Goal: Information Seeking & Learning: Find specific page/section

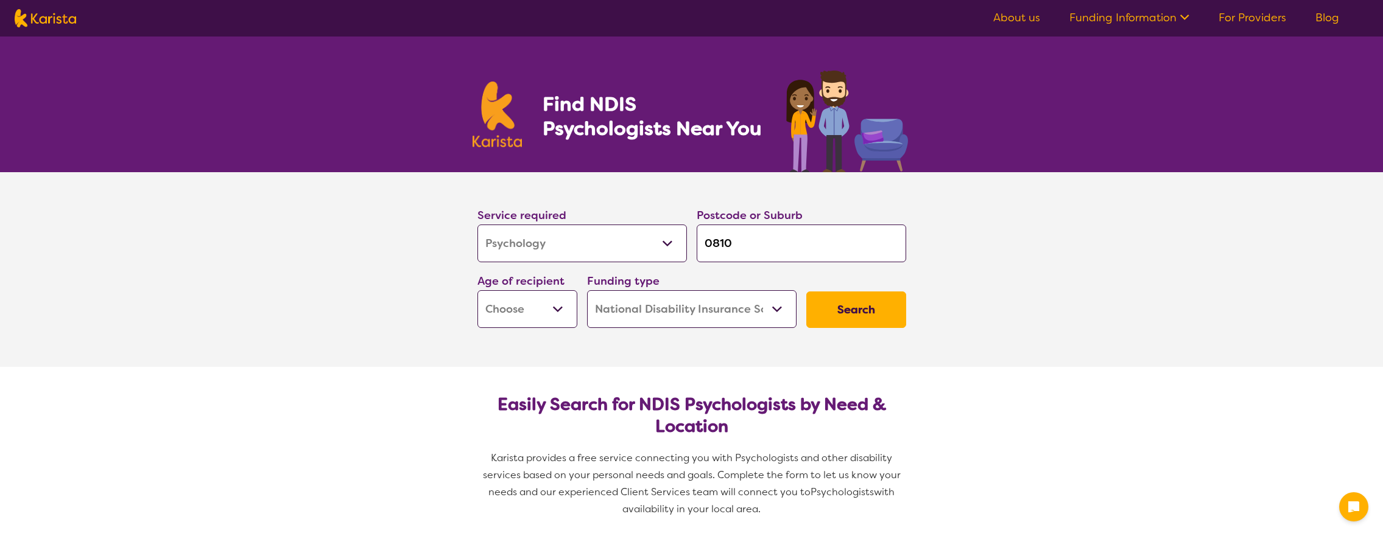
select select "Psychology"
select select "NDIS"
select select "Psychology"
select select "NDIS"
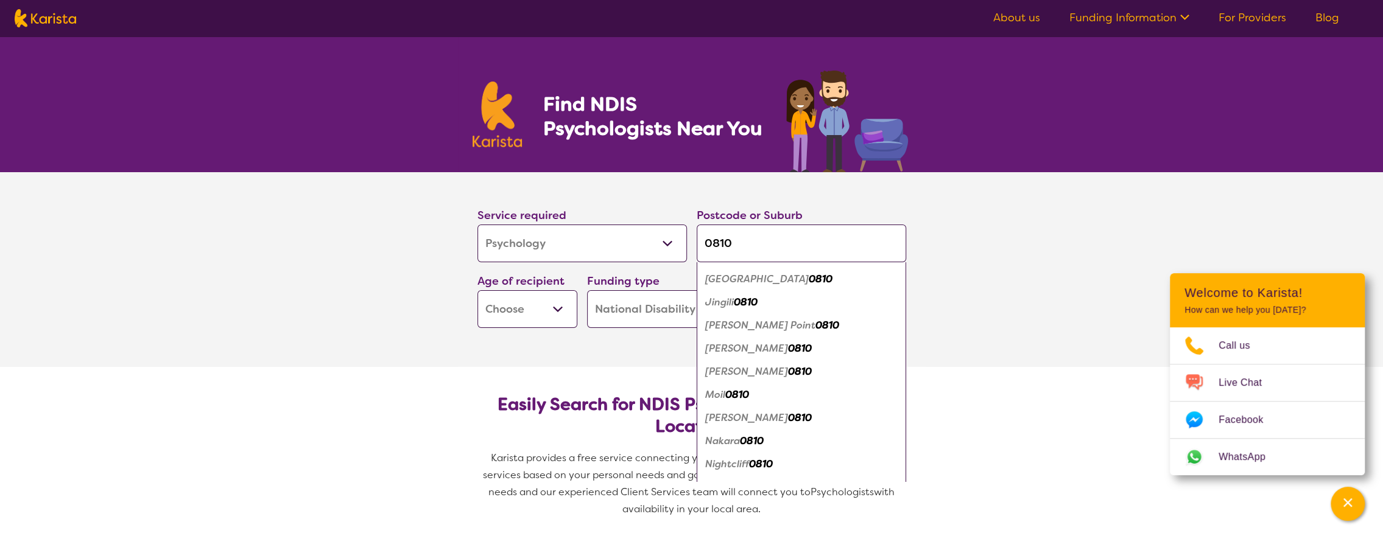
scroll to position [81, 0]
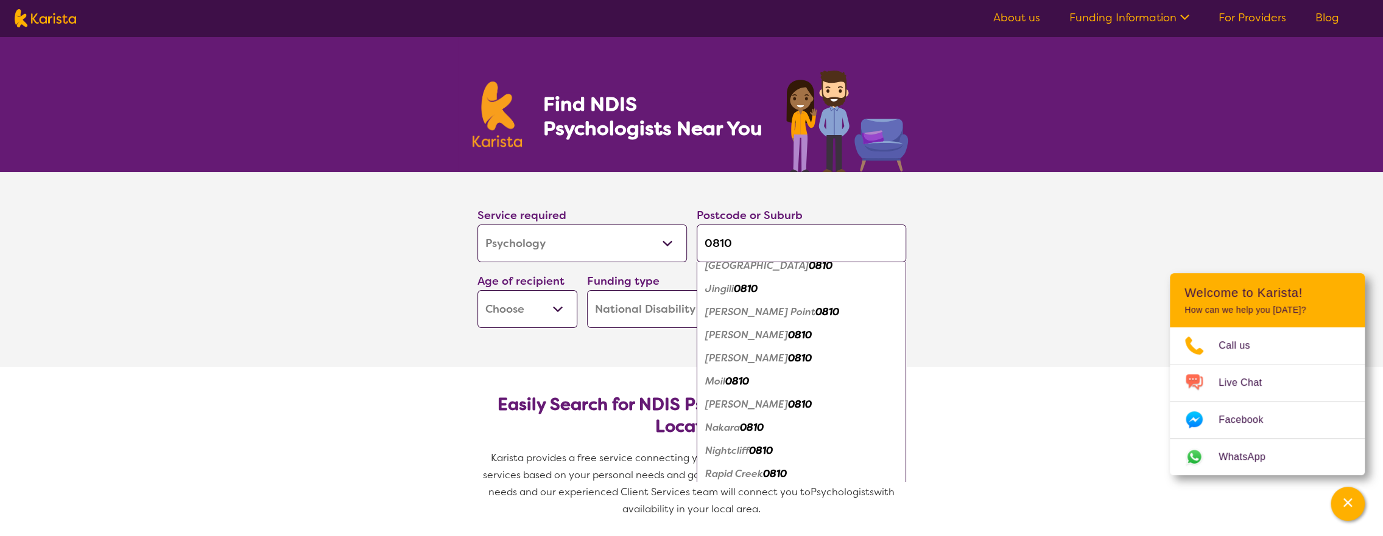
type input "0810"
click at [740, 431] on em "Nakara" at bounding box center [722, 427] width 35 height 13
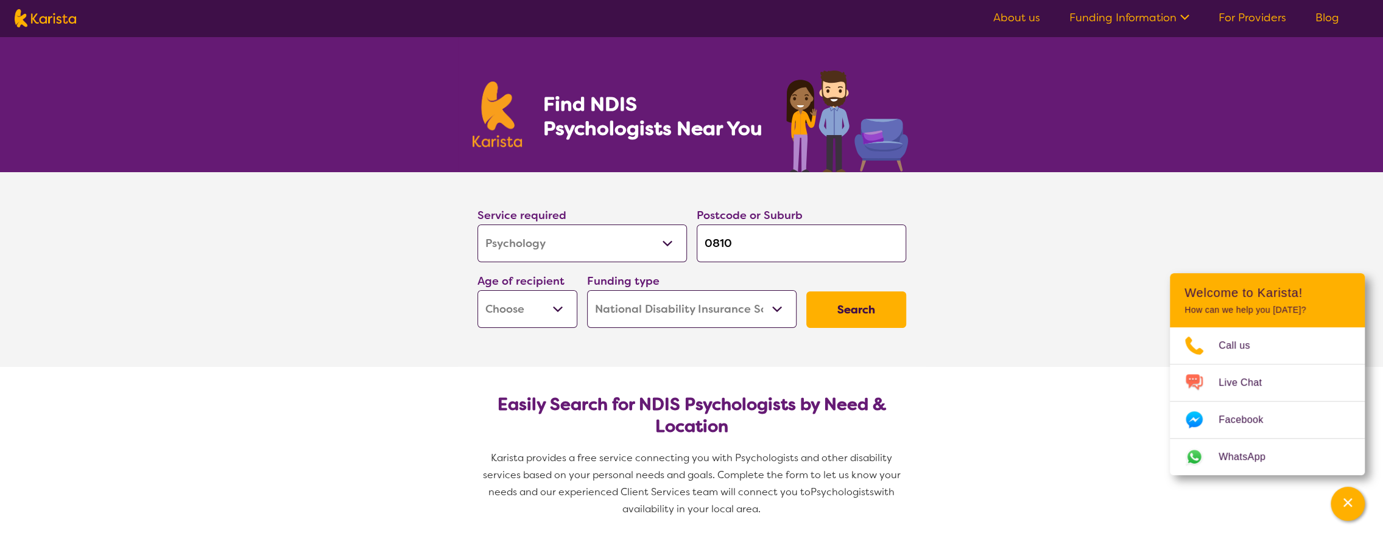
scroll to position [0, 0]
click at [543, 311] on select "Early Childhood - 0 to 9 Child - 10 to 11 Adolescent - 12 to 17 Adult - 18 to 6…" at bounding box center [527, 309] width 100 height 38
select select "EC"
click at [477, 290] on select "Early Childhood - 0 to 9 Child - 10 to 11 Adolescent - 12 to 17 Adult - 18 to 6…" at bounding box center [527, 309] width 100 height 38
select select "EC"
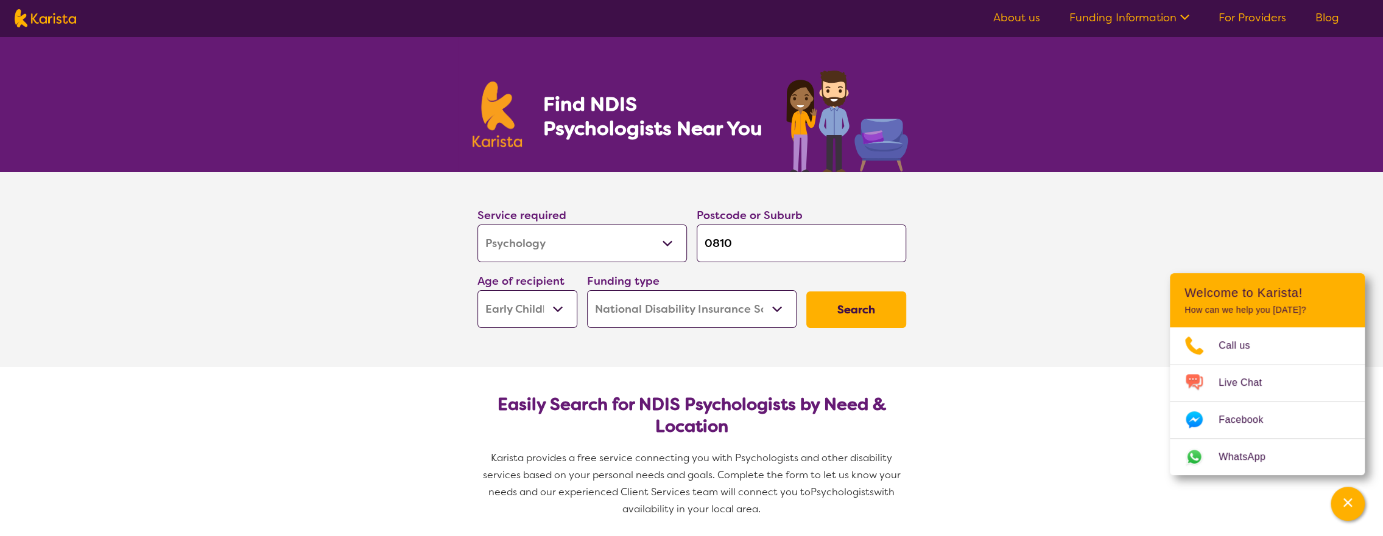
click at [870, 306] on button "Search" at bounding box center [856, 310] width 100 height 37
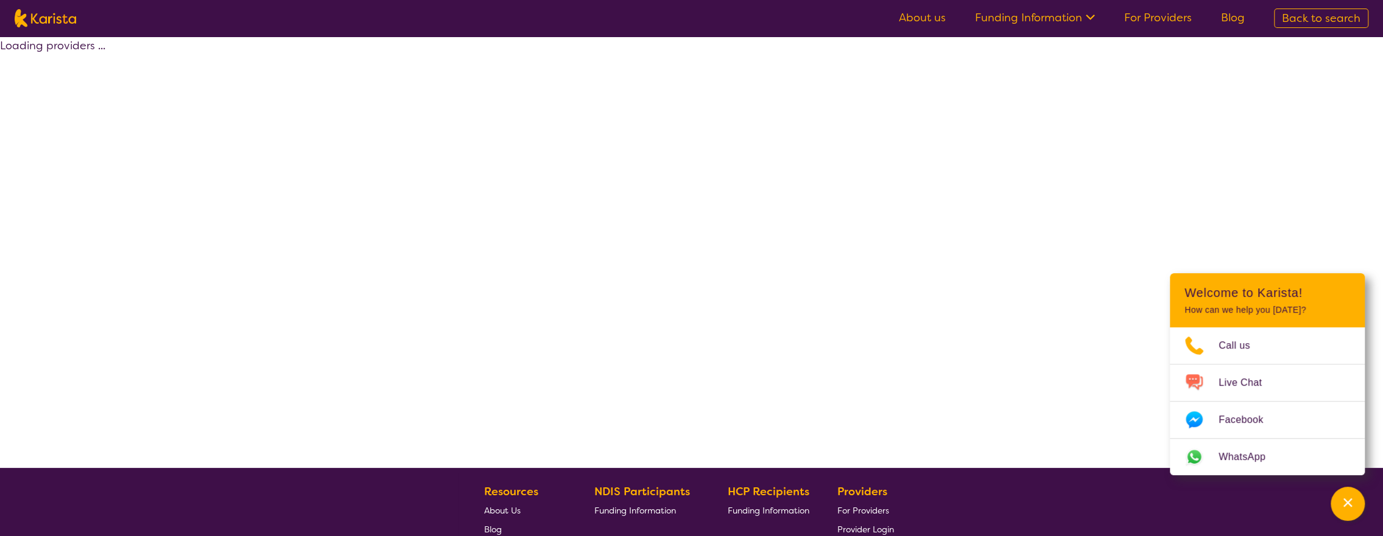
select select "Psychology"
select select "EC"
select select "NDIS"
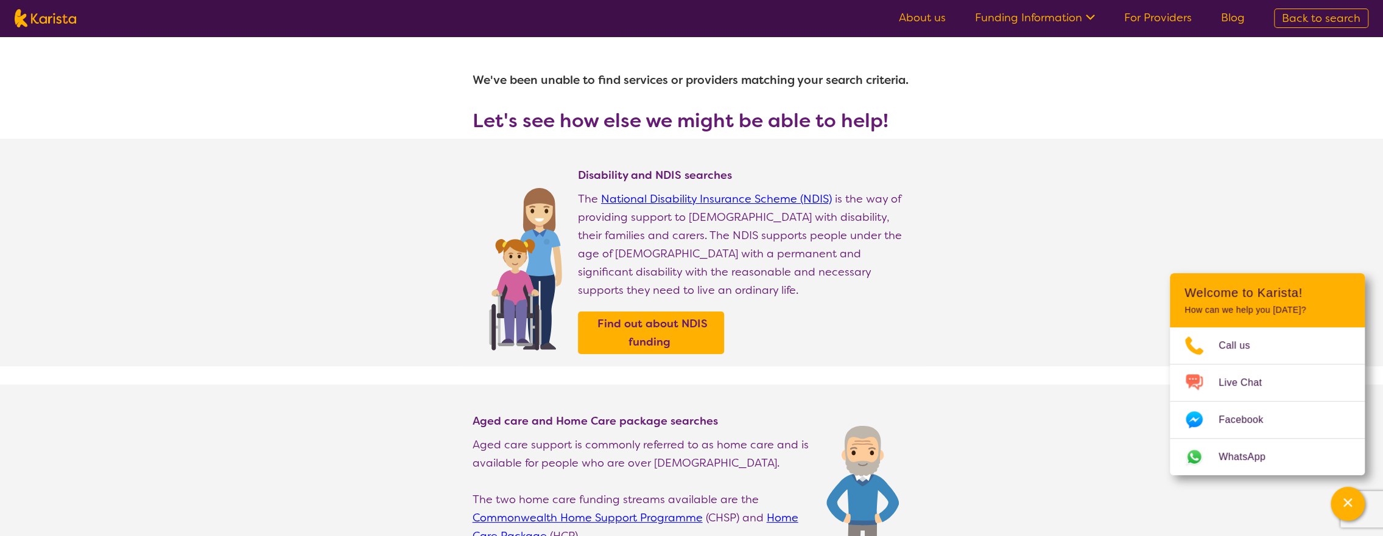
drag, startPoint x: 1137, startPoint y: 244, endPoint x: 1138, endPoint y: 237, distance: 6.2
click at [1137, 244] on section "Disability and NDIS searches The National Disability Insurance Scheme (NDIS) is…" at bounding box center [691, 253] width 1383 height 228
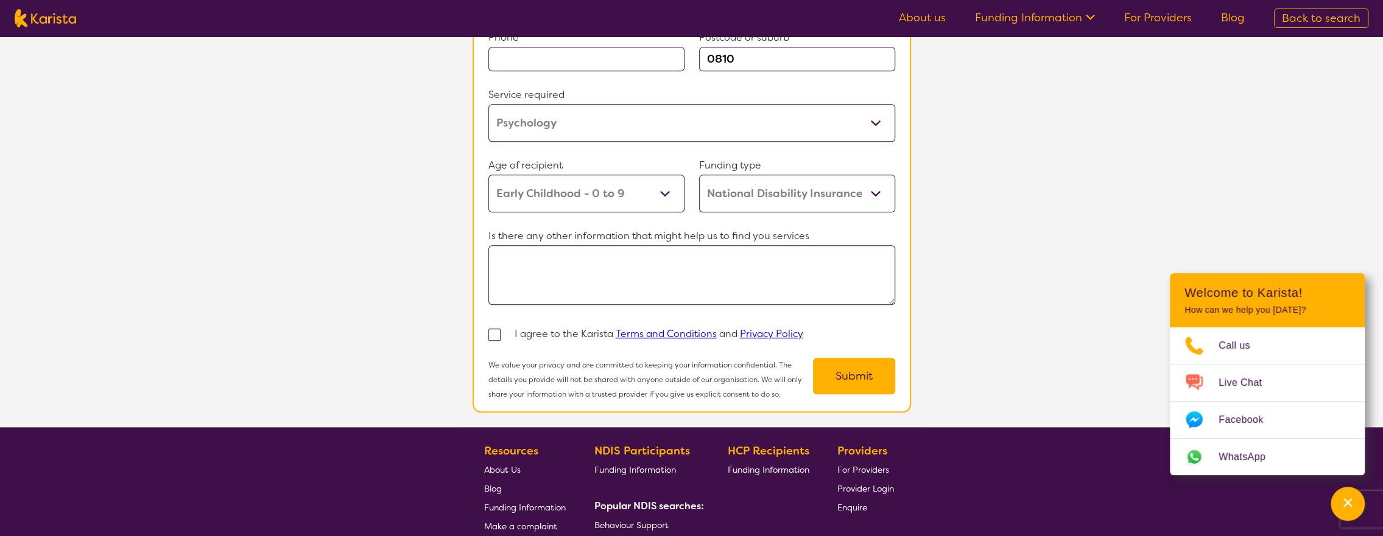
scroll to position [1096, 0]
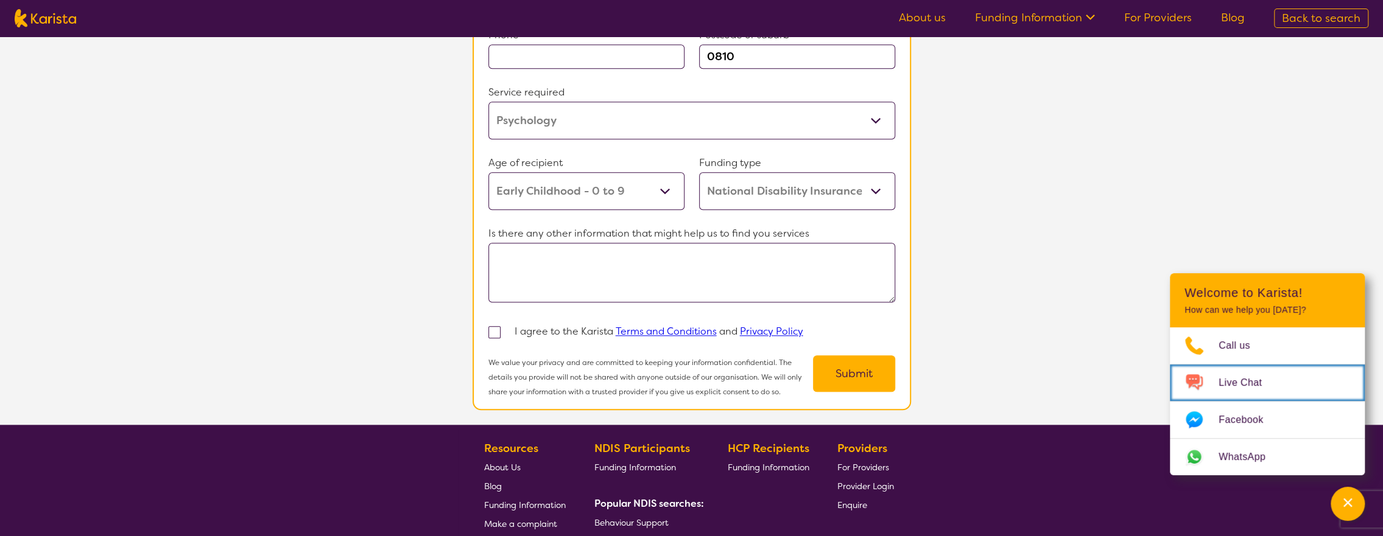
click at [1254, 388] on span "Live Chat" at bounding box center [1247, 383] width 58 height 18
